Goal: Task Accomplishment & Management: Manage account settings

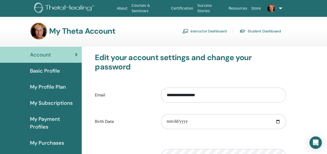
click at [195, 30] on link "Instructor Dashboard" at bounding box center [204, 31] width 44 height 8
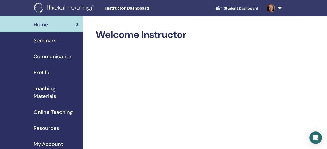
click at [47, 43] on span "Seminars" at bounding box center [45, 41] width 23 height 8
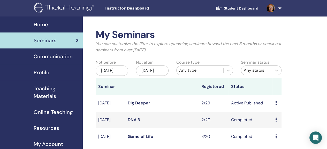
scroll to position [26, 0]
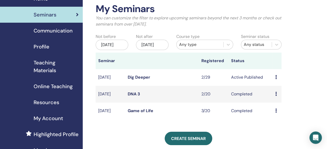
click at [275, 79] on icon at bounding box center [276, 77] width 2 height 4
click at [280, 103] on link "Attendees" at bounding box center [279, 101] width 20 height 5
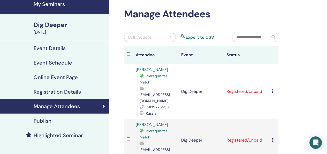
scroll to position [52, 0]
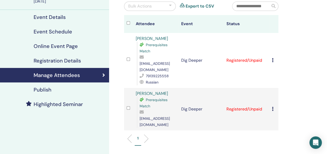
click at [272, 58] on icon at bounding box center [273, 60] width 2 height 4
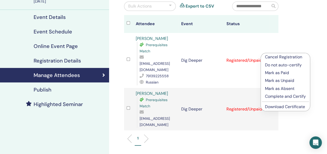
click at [270, 72] on p "Mark as Paid" at bounding box center [285, 73] width 41 height 6
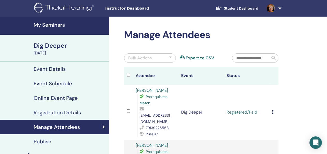
scroll to position [78, 0]
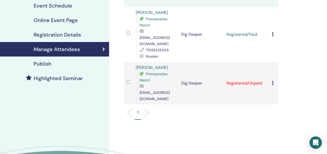
click at [273, 81] on icon at bounding box center [273, 83] width 2 height 4
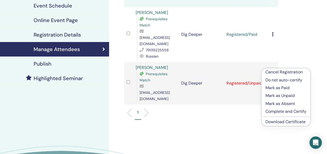
click at [278, 87] on p "Mark as Paid" at bounding box center [285, 88] width 41 height 6
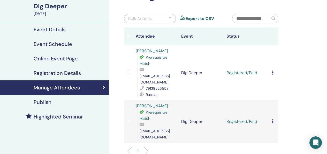
scroll to position [78, 0]
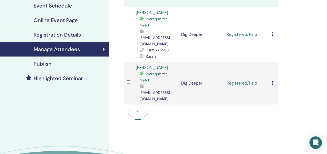
click at [272, 81] on icon at bounding box center [273, 83] width 2 height 4
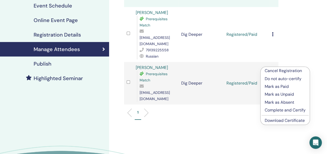
click at [270, 110] on p "Complete and Certify" at bounding box center [285, 110] width 41 height 6
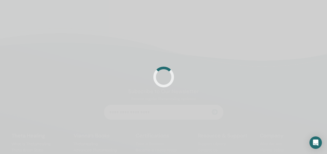
scroll to position [78, 0]
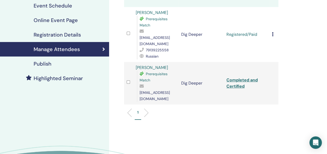
click at [272, 32] on icon at bounding box center [273, 34] width 2 height 4
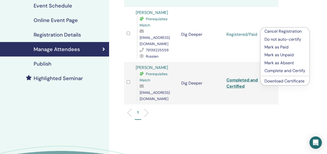
click at [276, 71] on p "Complete and Certify" at bounding box center [284, 70] width 41 height 6
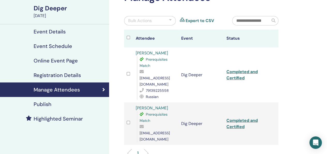
scroll to position [78, 0]
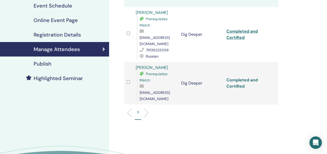
click at [233, 77] on link "Completed and Certified" at bounding box center [241, 83] width 31 height 12
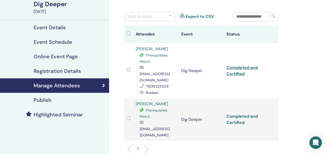
scroll to position [0, 0]
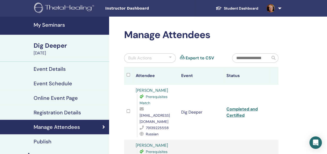
click at [56, 23] on h4 "My Seminars" at bounding box center [70, 25] width 72 height 6
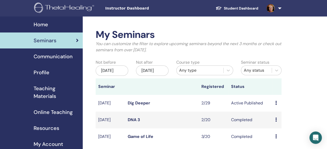
click at [61, 6] on img at bounding box center [65, 9] width 62 height 12
